Goal: Task Accomplishment & Management: Use online tool/utility

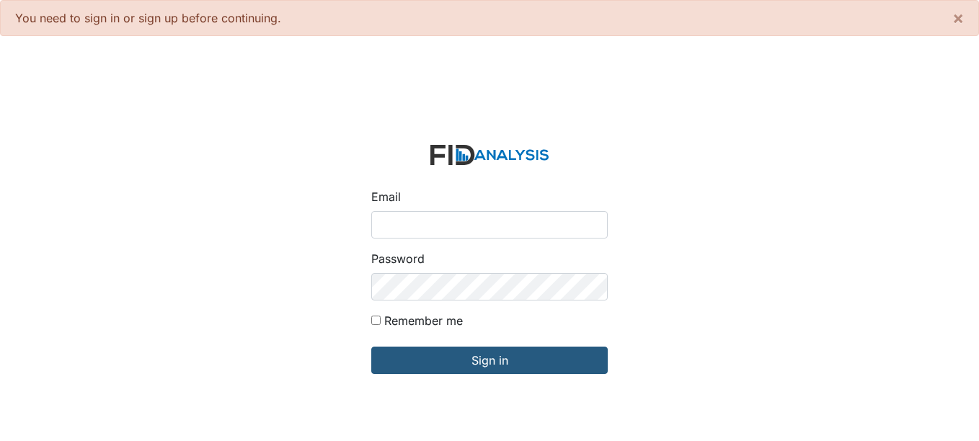
click at [410, 231] on input "Email" at bounding box center [489, 224] width 236 height 27
type input "[EMAIL_ADDRESS][DOMAIN_NAME]"
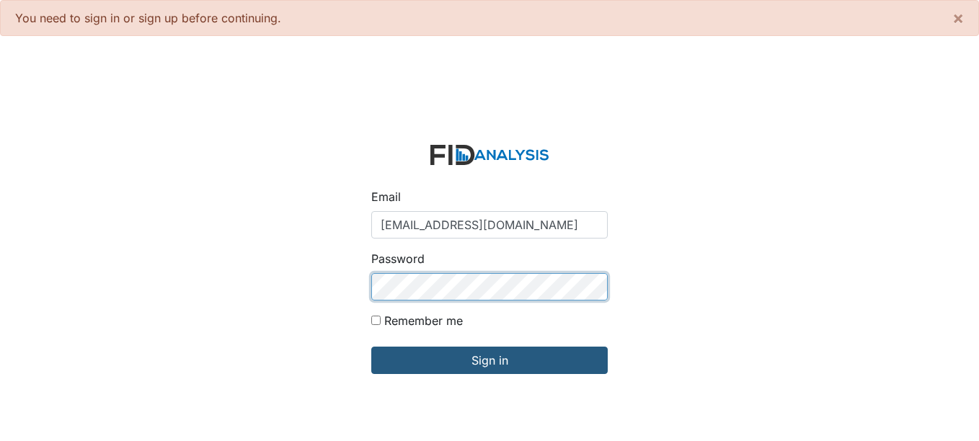
click at [371, 347] on input "Sign in" at bounding box center [489, 360] width 236 height 27
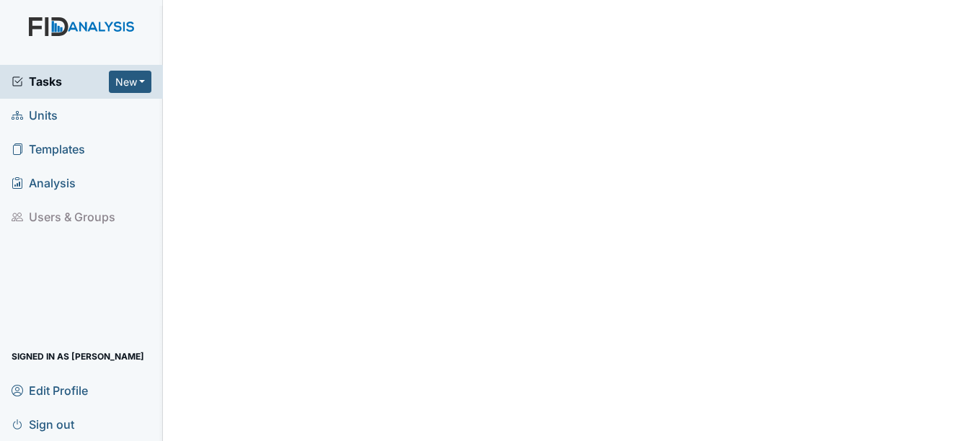
click at [40, 114] on span "Units" at bounding box center [35, 115] width 46 height 22
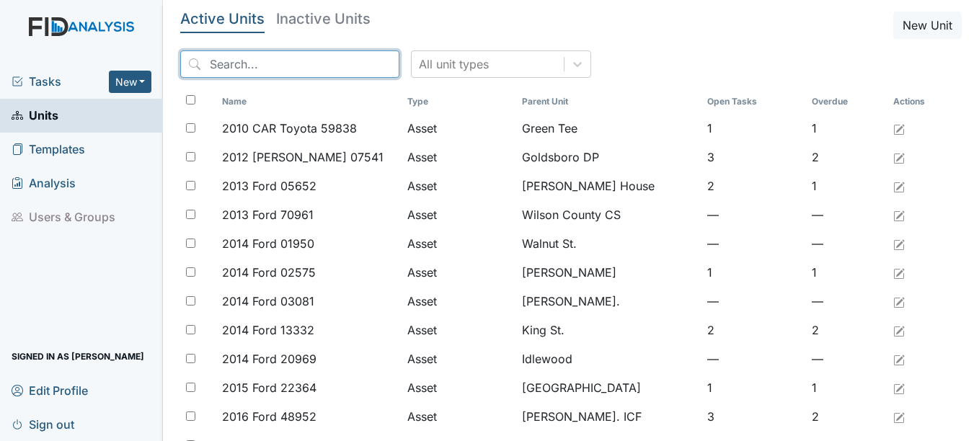
click at [291, 70] on input "search" at bounding box center [289, 63] width 219 height 27
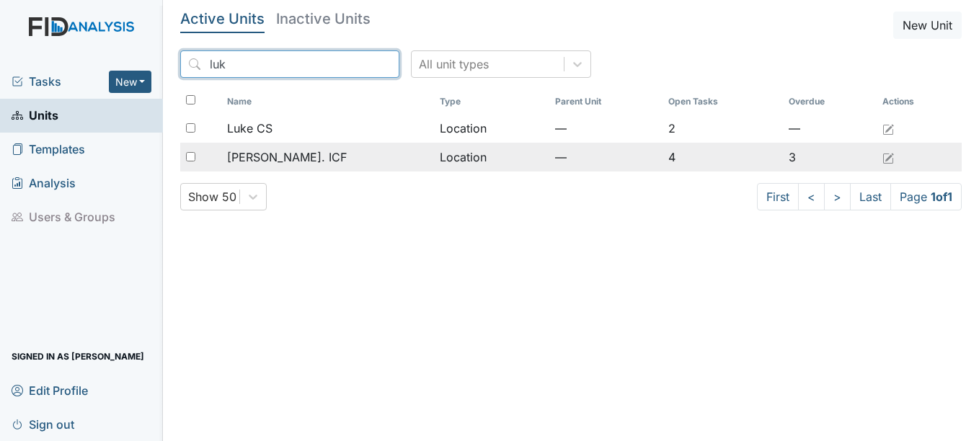
type input "luk"
click at [274, 157] on span "[PERSON_NAME]. ICF" at bounding box center [287, 156] width 120 height 17
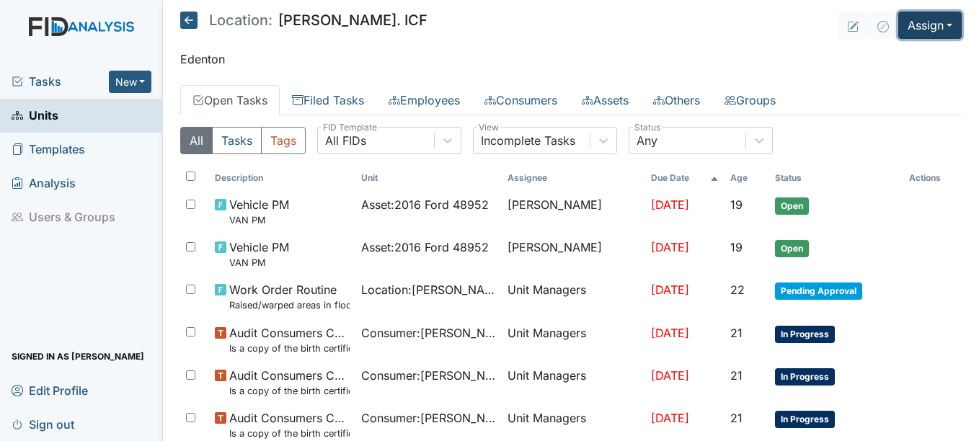
click at [922, 27] on button "Assign" at bounding box center [929, 25] width 63 height 27
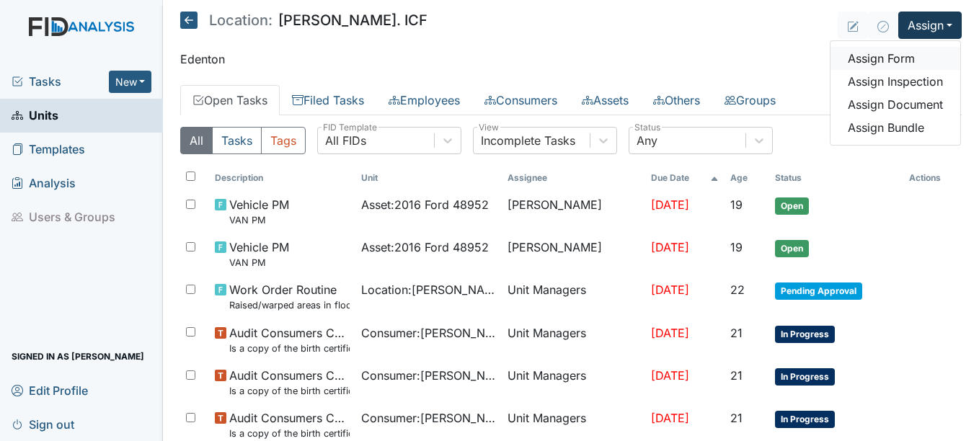
click at [897, 62] on link "Assign Form" at bounding box center [895, 58] width 130 height 23
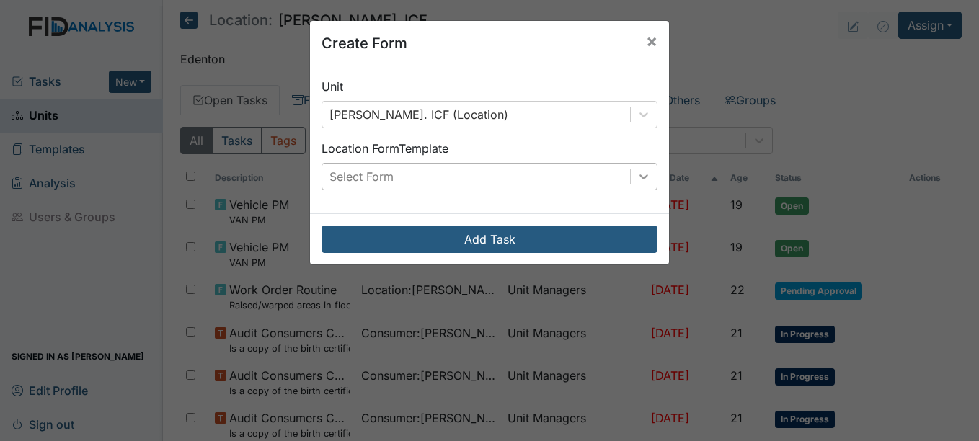
click at [644, 183] on icon at bounding box center [643, 176] width 14 height 14
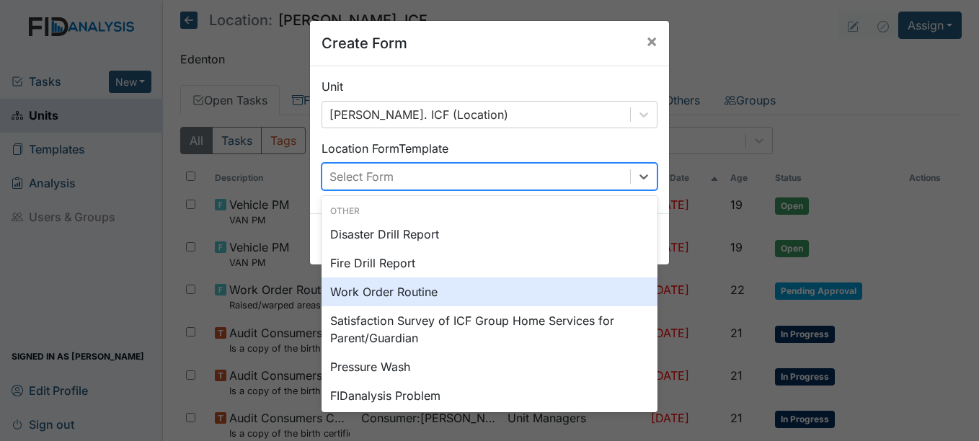
click at [376, 290] on div "Work Order Routine" at bounding box center [489, 291] width 336 height 29
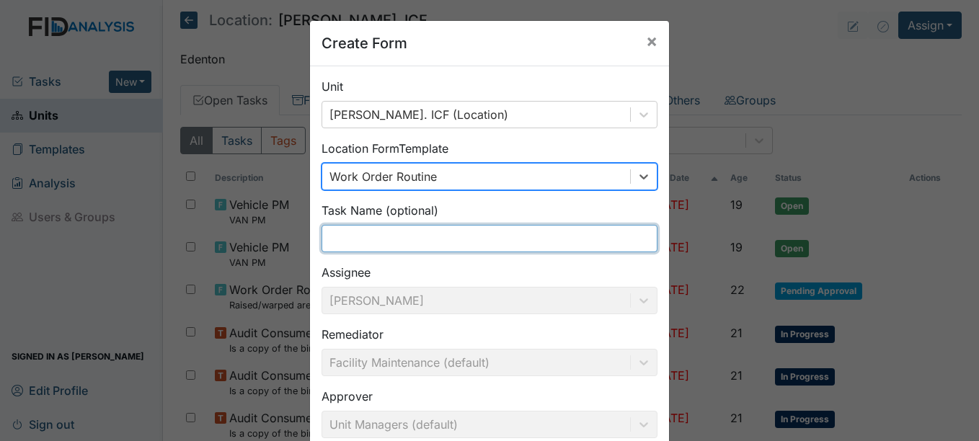
click at [375, 247] on input "text" at bounding box center [489, 238] width 336 height 27
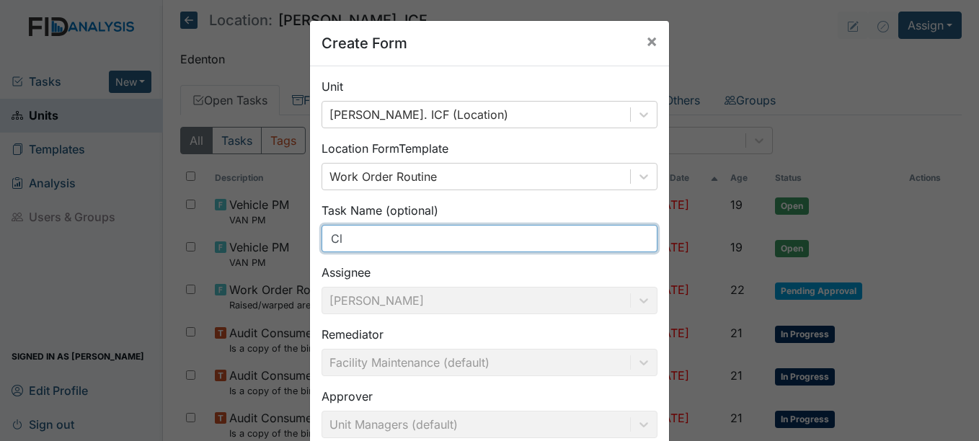
type input "C"
type input "Toilet is not flushing properly."
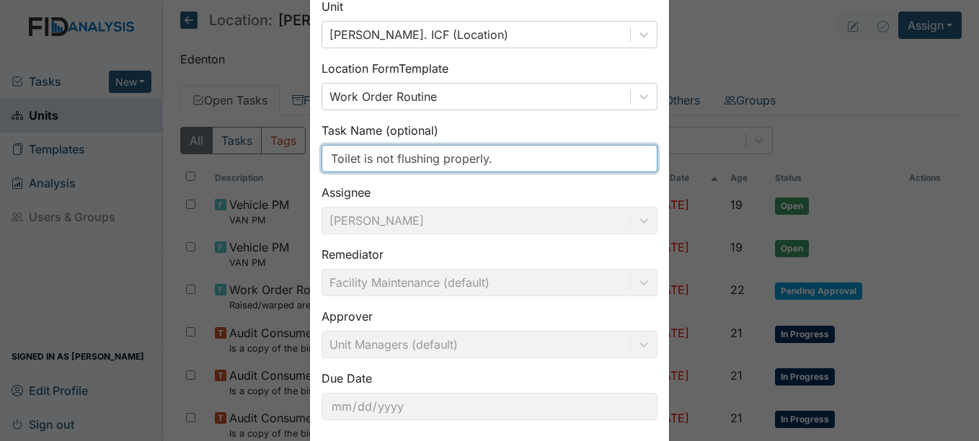
scroll to position [154, 0]
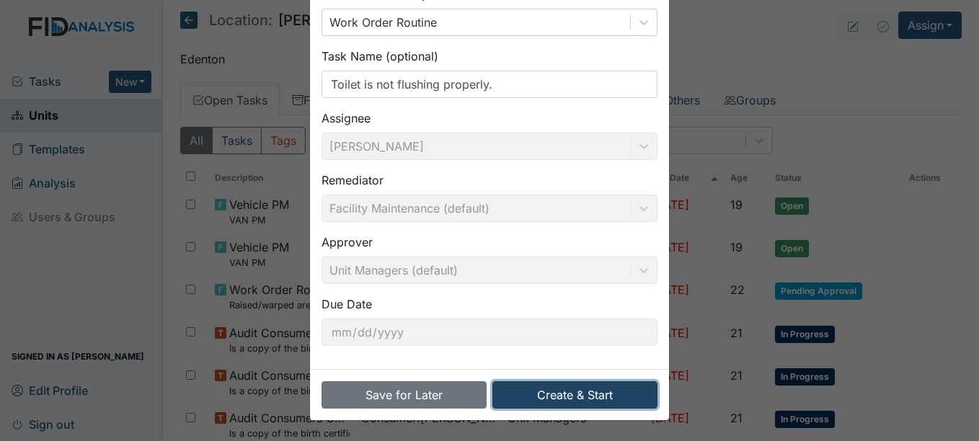
click at [556, 386] on button "Create & Start" at bounding box center [574, 394] width 165 height 27
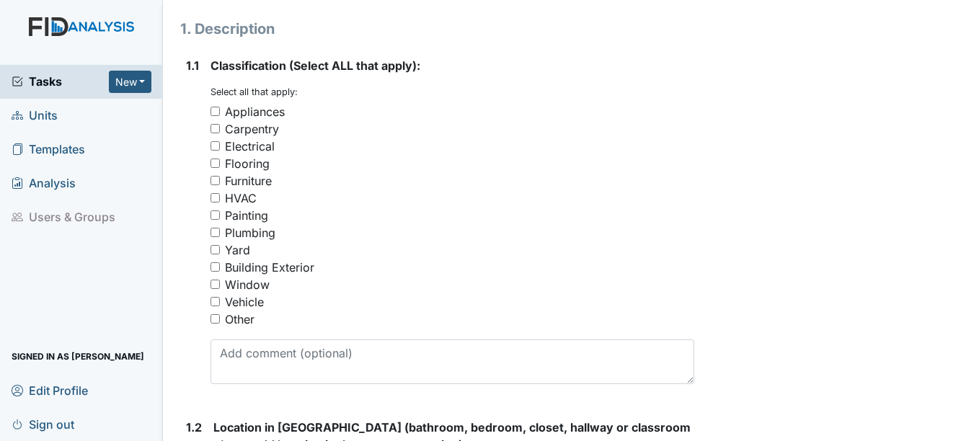
scroll to position [288, 0]
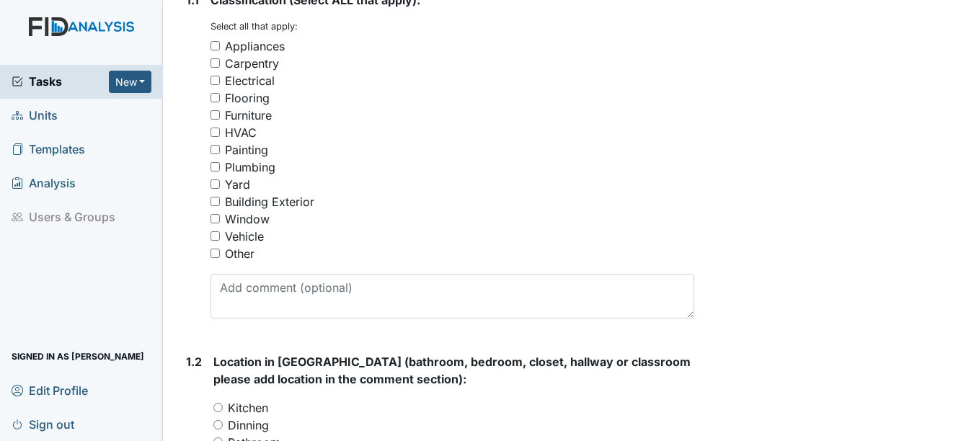
click at [262, 161] on div "Plumbing" at bounding box center [250, 167] width 50 height 17
click at [220, 162] on input "Plumbing" at bounding box center [214, 166] width 9 height 9
checkbox input "true"
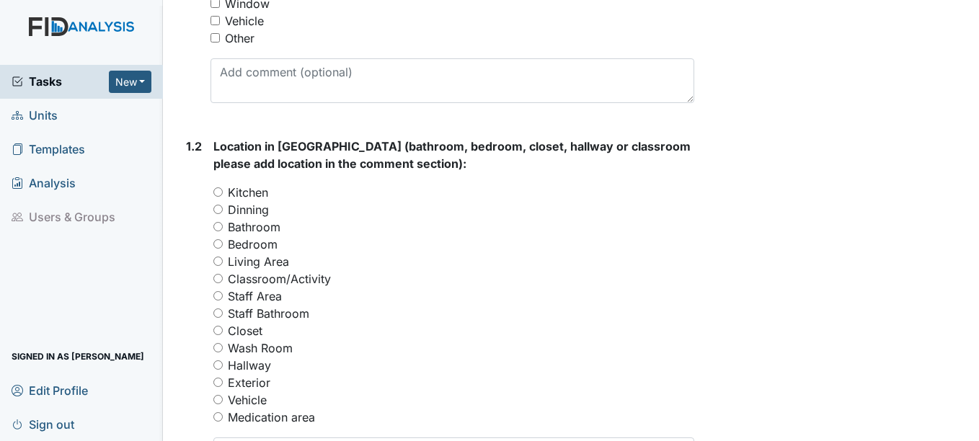
scroll to position [504, 0]
click at [262, 228] on label "Bathroom" at bounding box center [254, 226] width 53 height 17
click at [223, 228] on input "Bathroom" at bounding box center [217, 225] width 9 height 9
radio input "true"
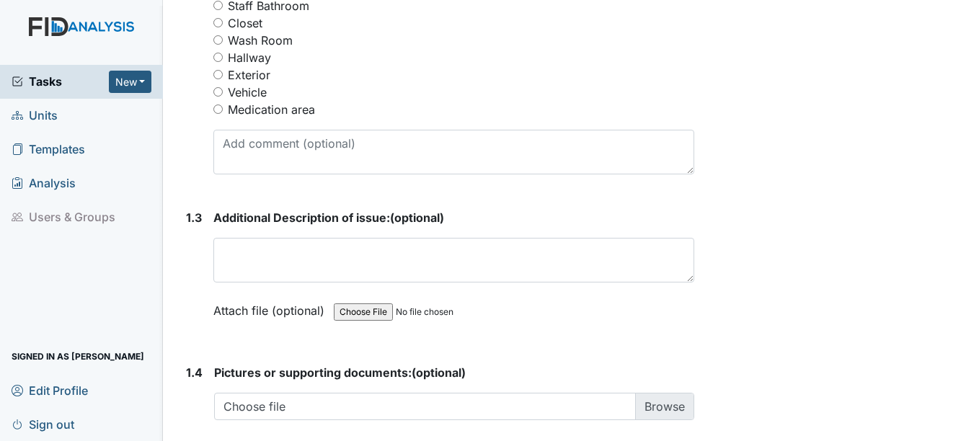
scroll to position [865, 0]
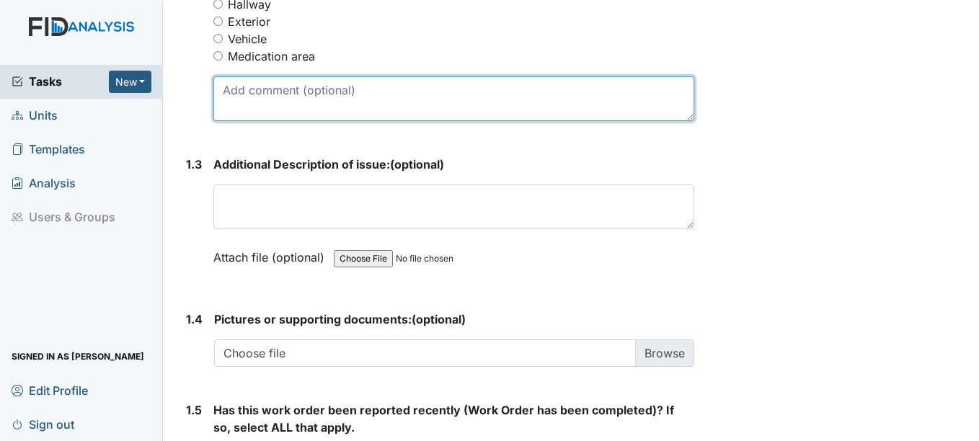
click at [270, 104] on textarea at bounding box center [453, 98] width 480 height 45
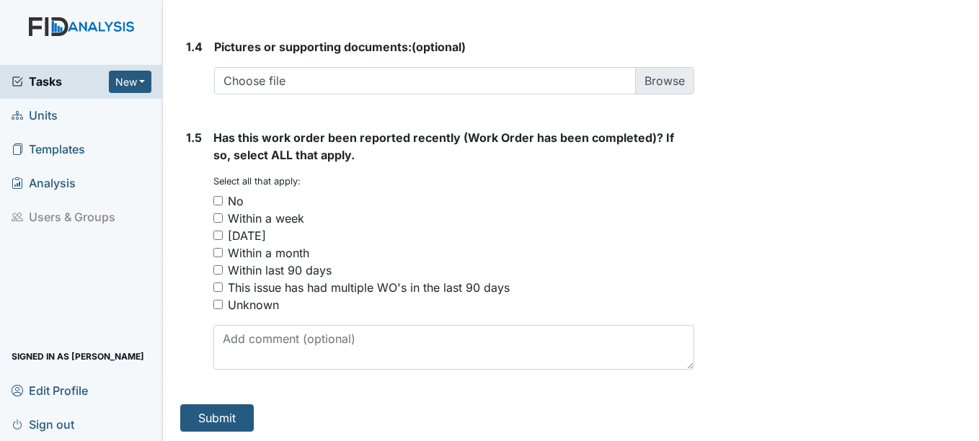
scroll to position [1139, 0]
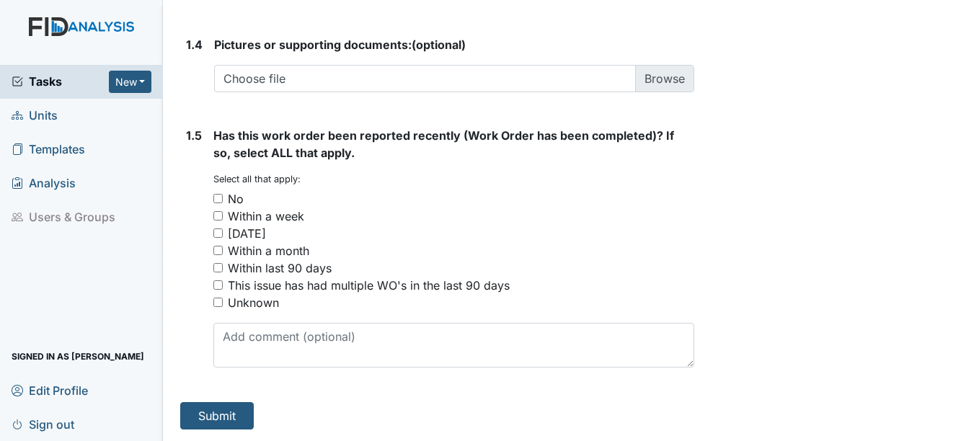
type textarea "Near bedroom #5"
click at [238, 197] on div "No" at bounding box center [236, 198] width 16 height 17
click at [223, 197] on input "No" at bounding box center [217, 198] width 9 height 9
checkbox input "true"
click at [239, 410] on button "Submit" at bounding box center [217, 415] width 74 height 27
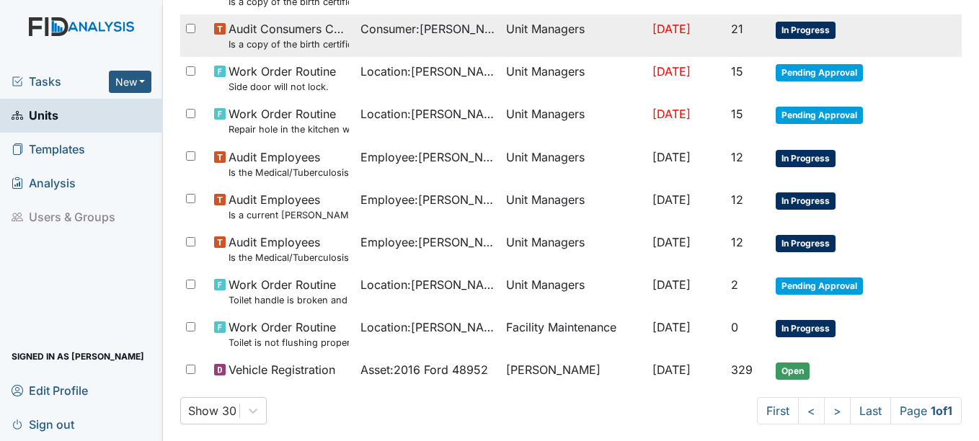
scroll to position [455, 0]
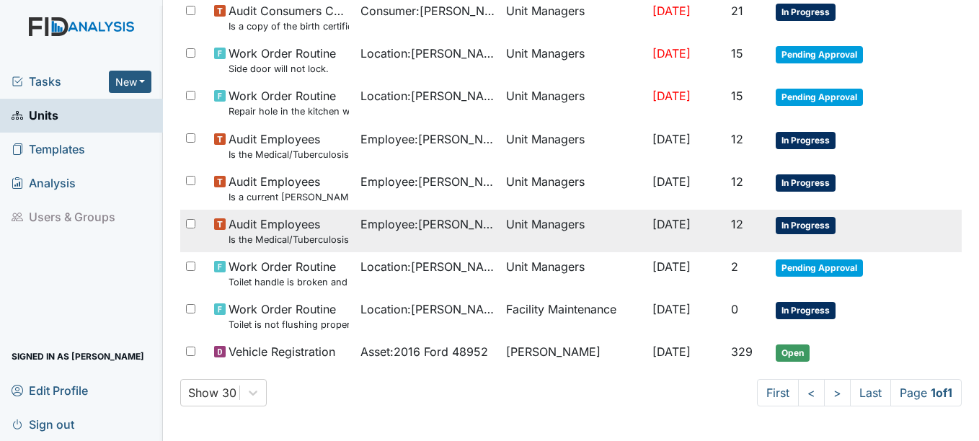
click at [796, 224] on span "In Progress" at bounding box center [805, 225] width 60 height 17
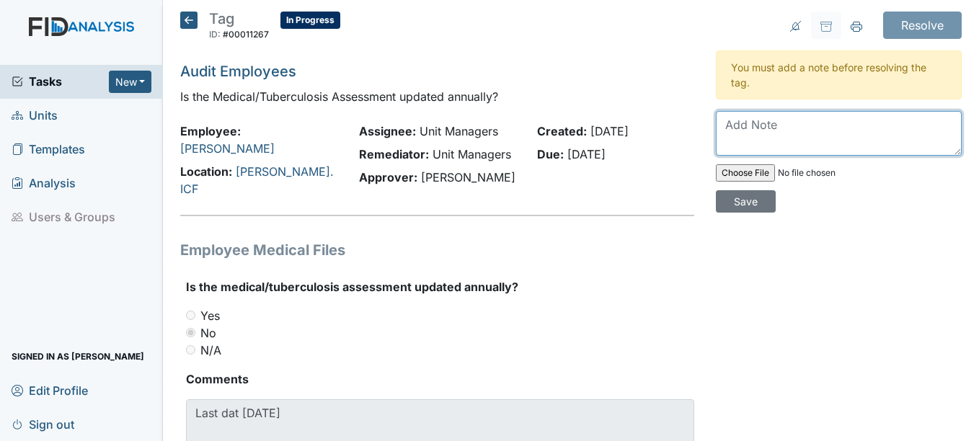
click at [743, 133] on textarea at bounding box center [839, 133] width 246 height 45
type textarea "Updated form has been added to file."
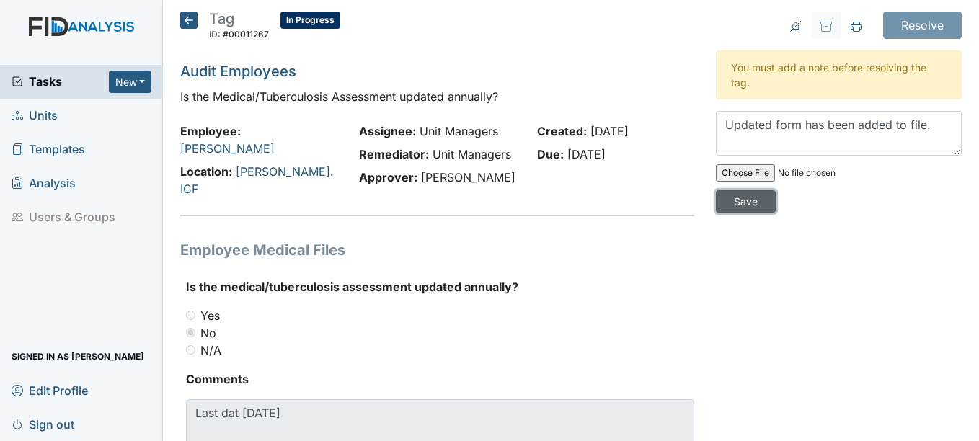
click at [724, 205] on input "Save" at bounding box center [746, 201] width 60 height 22
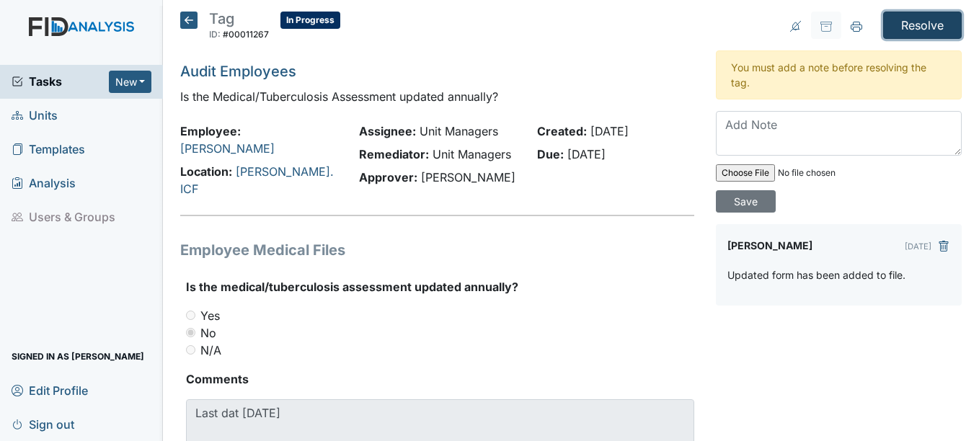
click at [902, 29] on input "Resolve" at bounding box center [922, 25] width 79 height 27
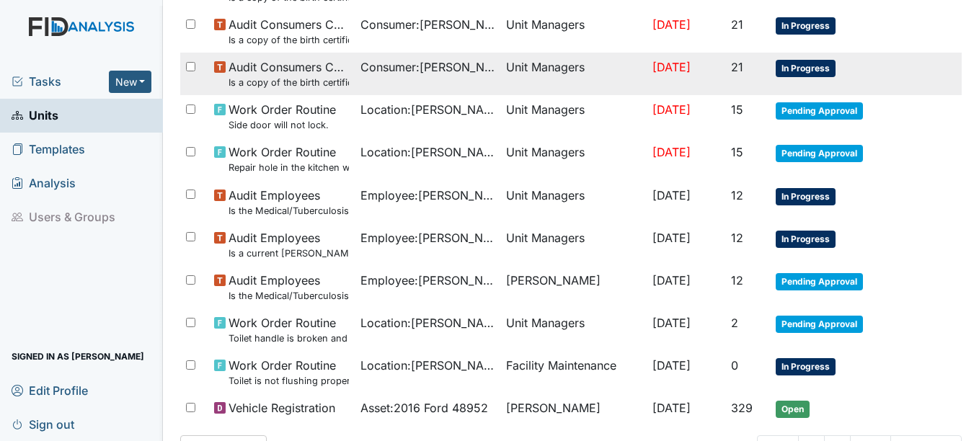
scroll to position [432, 0]
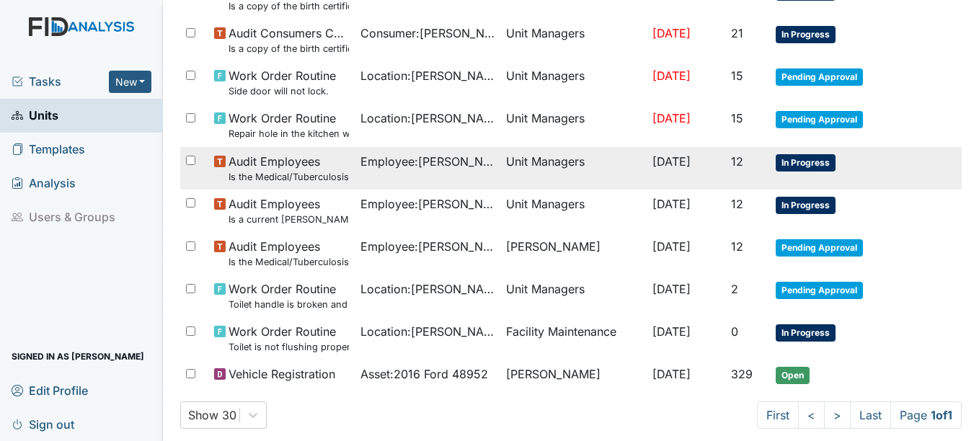
click at [819, 169] on span "In Progress" at bounding box center [805, 162] width 60 height 17
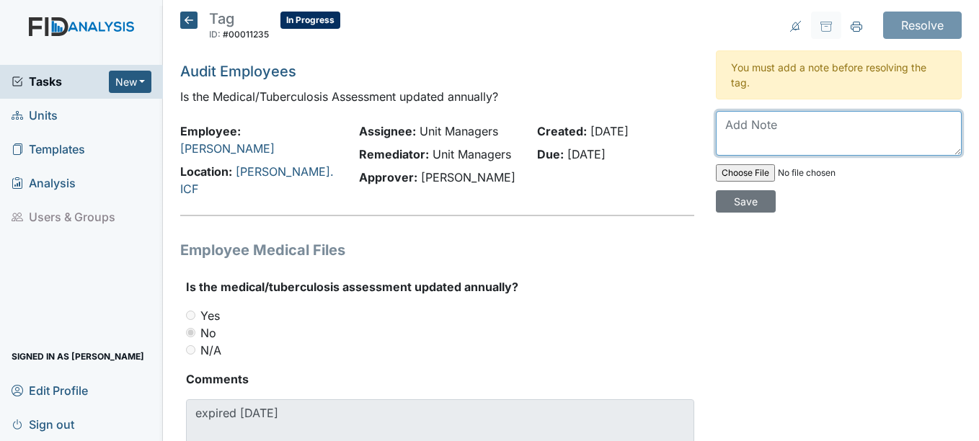
click at [748, 134] on textarea at bounding box center [839, 133] width 246 height 45
type textarea "Uppdated form has been added to file."
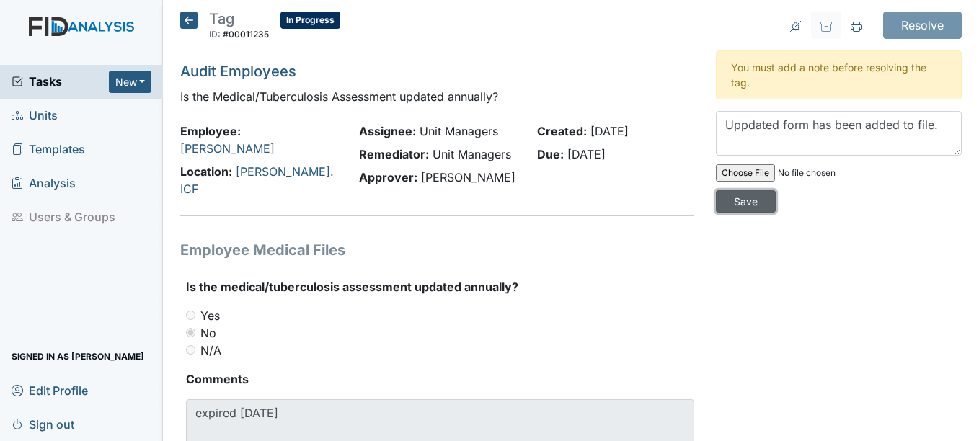
click at [740, 200] on input "Save" at bounding box center [746, 201] width 60 height 22
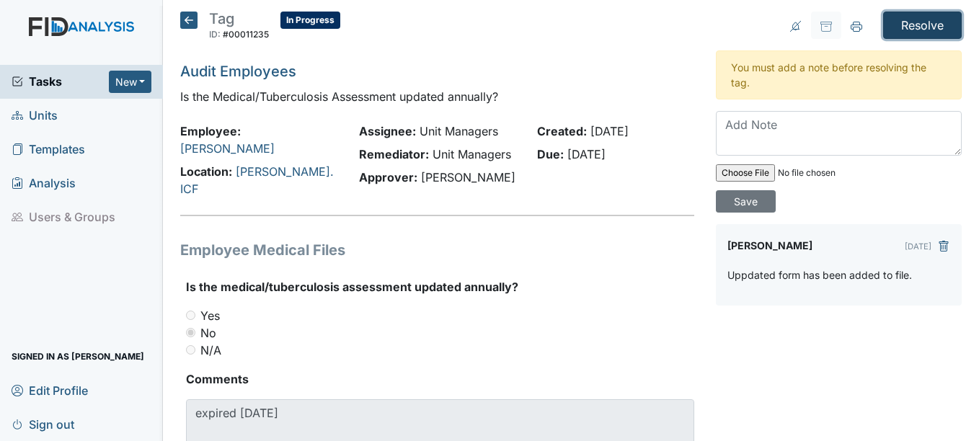
click at [921, 24] on input "Resolve" at bounding box center [922, 25] width 79 height 27
